Goal: Transaction & Acquisition: Book appointment/travel/reservation

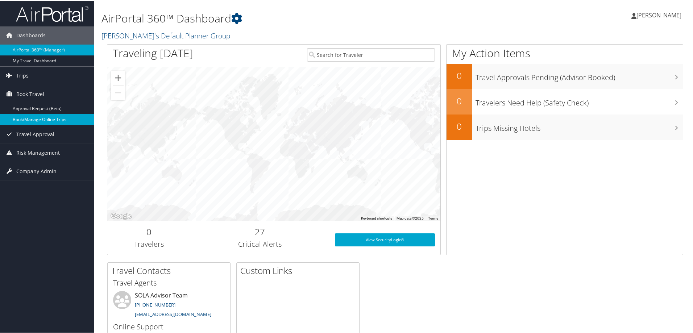
click at [32, 118] on link "Book/Manage Online Trips" at bounding box center [47, 119] width 94 height 11
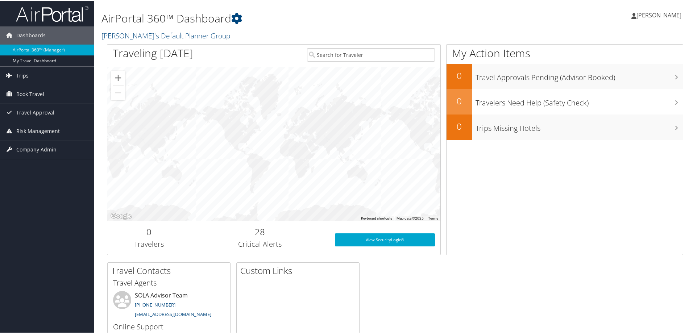
click at [659, 17] on span "[PERSON_NAME]" at bounding box center [659, 15] width 45 height 8
click at [617, 122] on link "Sign Out" at bounding box center [640, 118] width 81 height 12
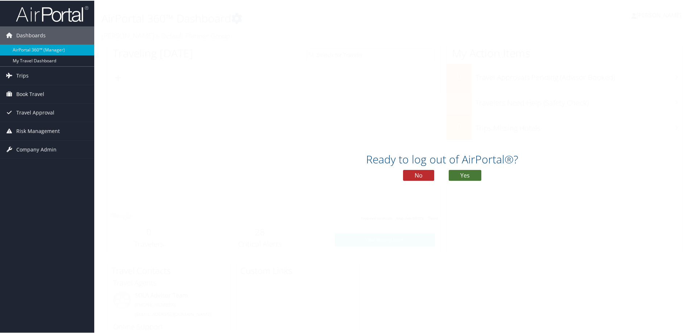
click at [462, 172] on button "Yes" at bounding box center [465, 174] width 33 height 11
